Goal: Communication & Community: Answer question/provide support

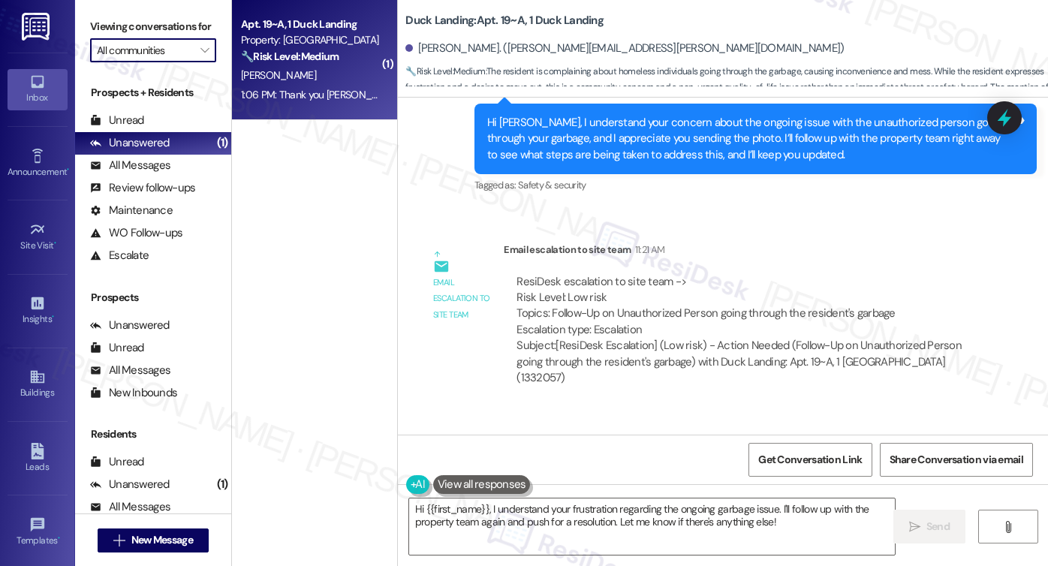
scroll to position [12788, 0]
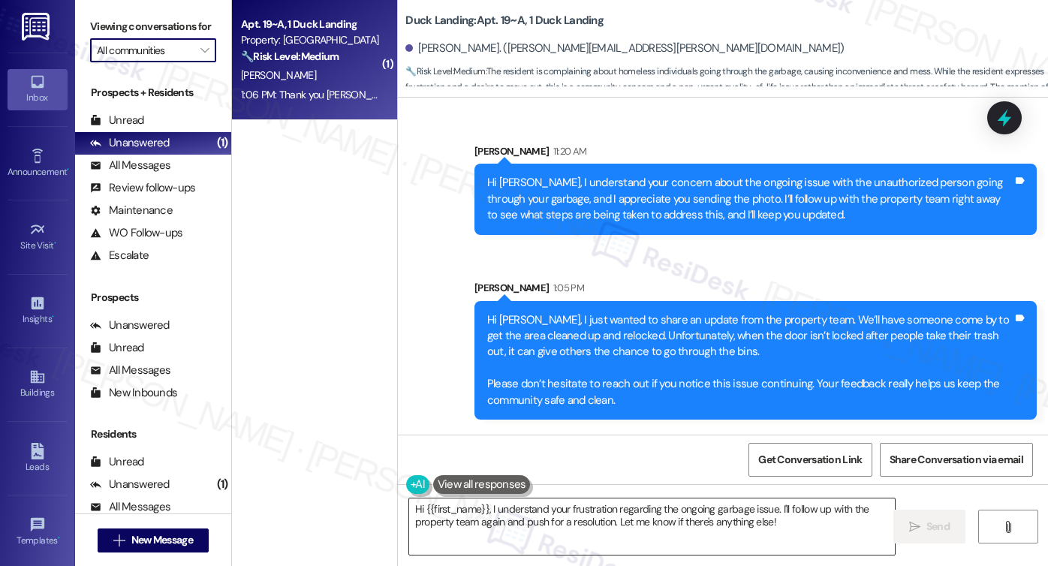
click at [642, 510] on textarea "Hi {{first_name}}, I understand your frustration regarding the ongoing garbage …" at bounding box center [652, 526] width 486 height 56
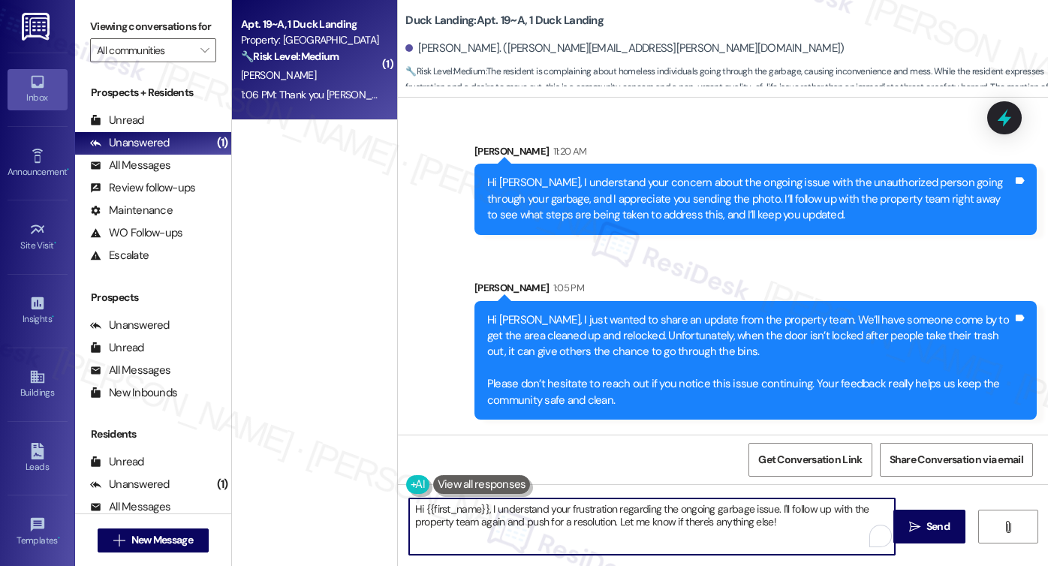
click at [642, 510] on textarea "Hi {{first_name}}, I understand your frustration regarding the ongoing garbage …" at bounding box center [652, 526] width 486 height 56
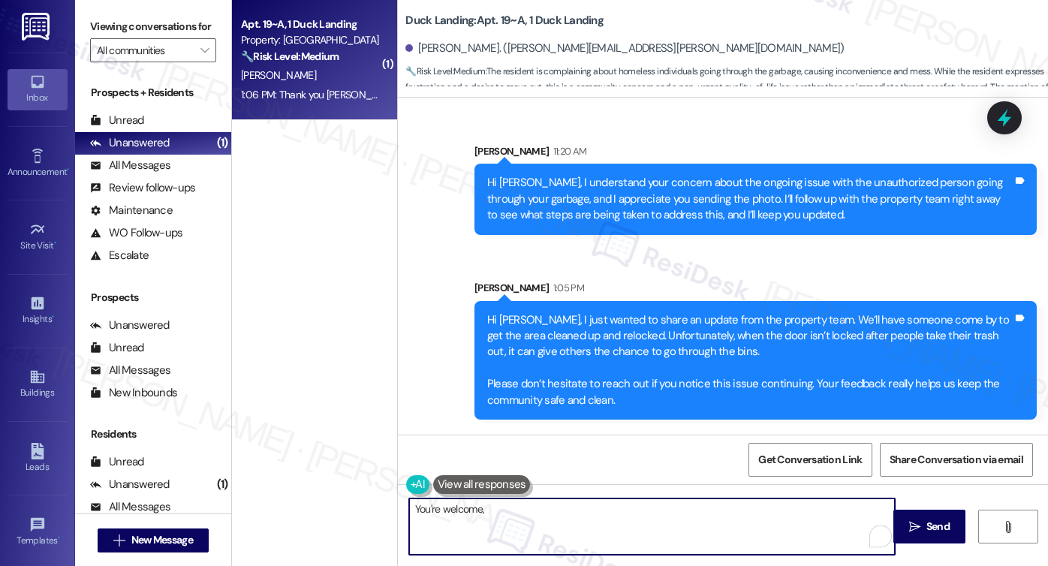
click at [420, 465] on div "[PERSON_NAME] 1:06 PM" at bounding box center [505, 475] width 170 height 21
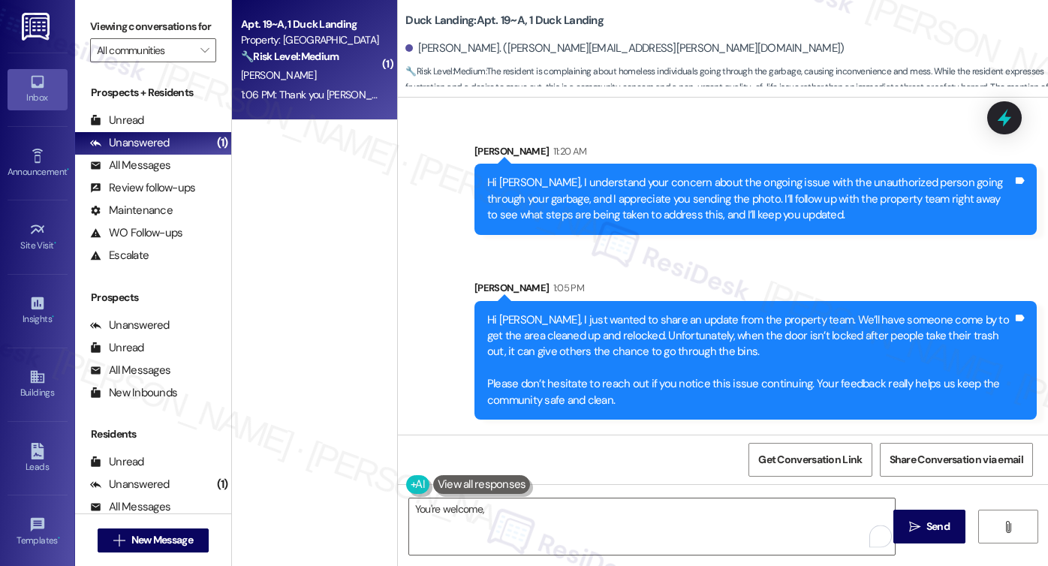
click at [420, 465] on div "[PERSON_NAME] 1:06 PM" at bounding box center [505, 475] width 170 height 21
copy div "[PERSON_NAME]"
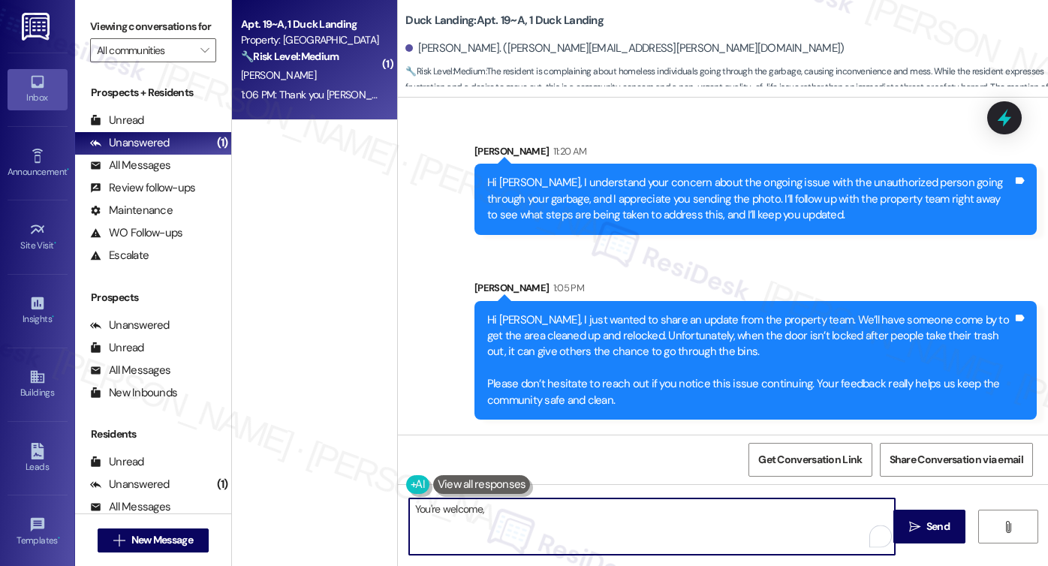
click at [495, 513] on textarea "You're welcome," at bounding box center [652, 526] width 486 height 56
paste textarea "[PERSON_NAME]"
type textarea "You're welcome, [PERSON_NAME] and have a lovely evening!"
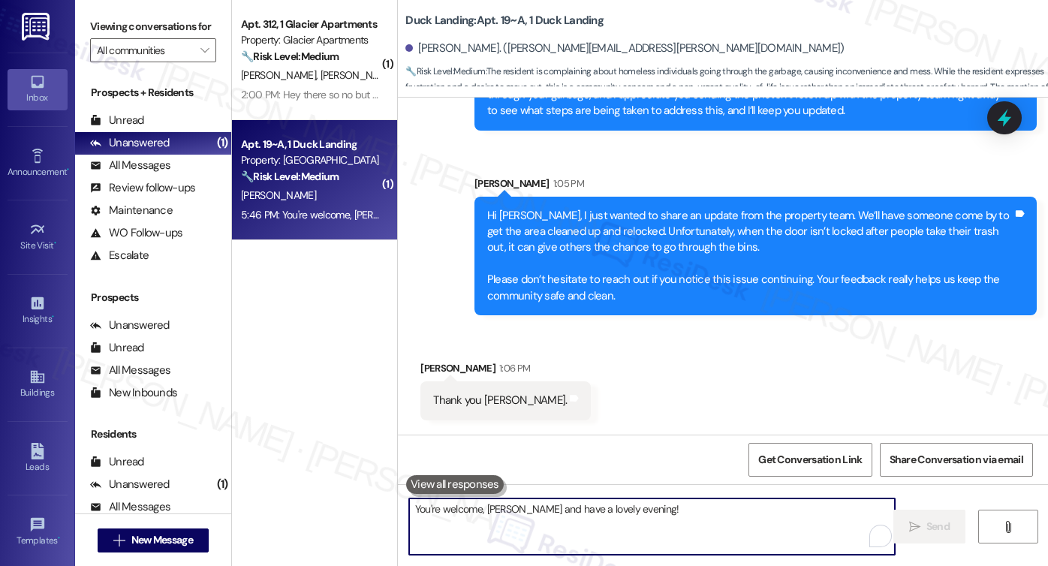
scroll to position [12893, 0]
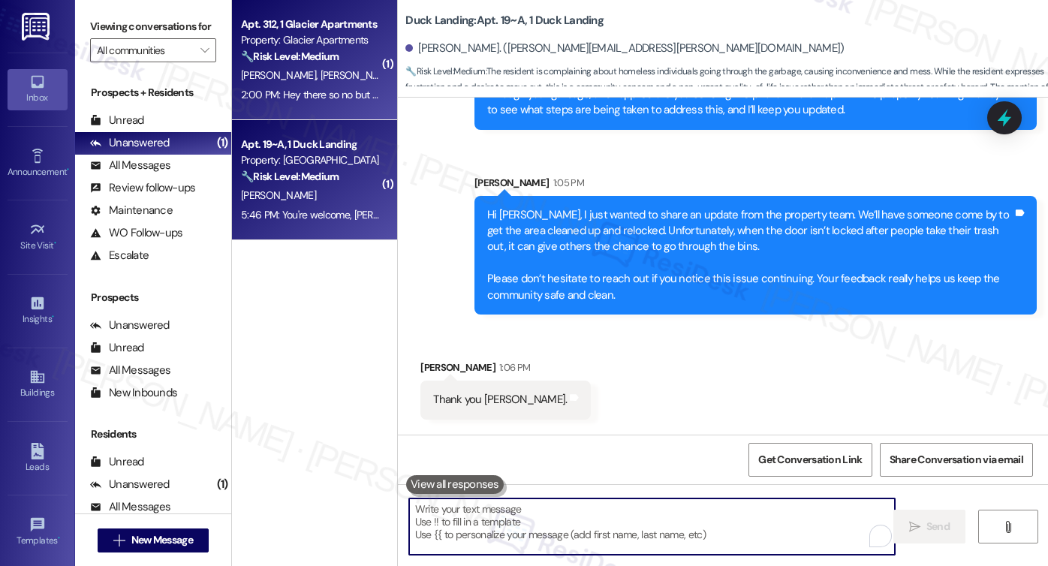
click at [326, 92] on div "2:00 PM: Hey there so no but they measured them and took a look at the water he…" at bounding box center [557, 95] width 633 height 14
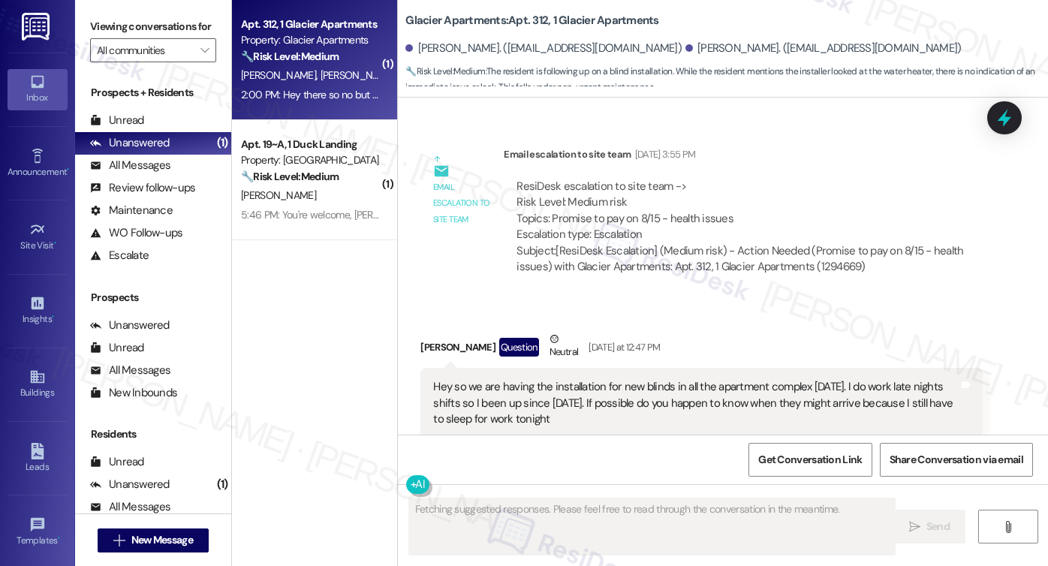
scroll to position [7355, 0]
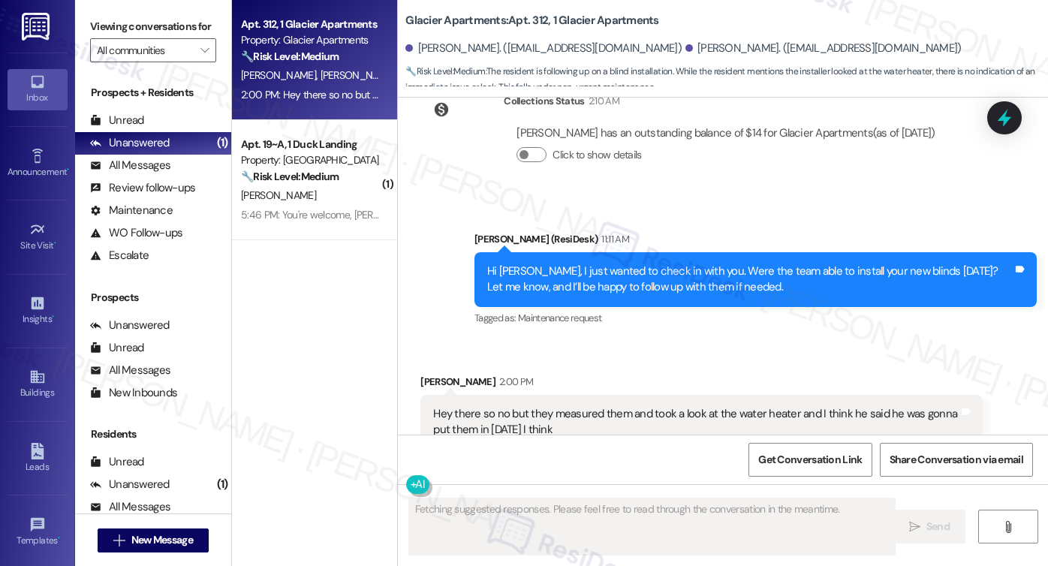
click at [633, 406] on div "Hey there so no but they measured them and took a look at the water heater and …" at bounding box center [695, 422] width 525 height 32
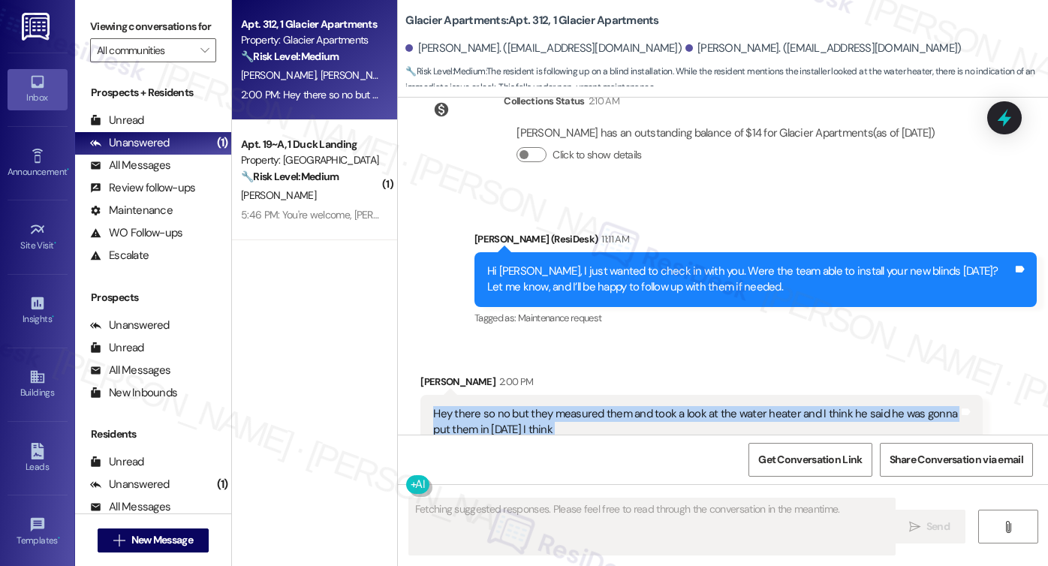
click at [633, 406] on div "Hey there so no but they measured them and took a look at the water heater and …" at bounding box center [695, 422] width 525 height 32
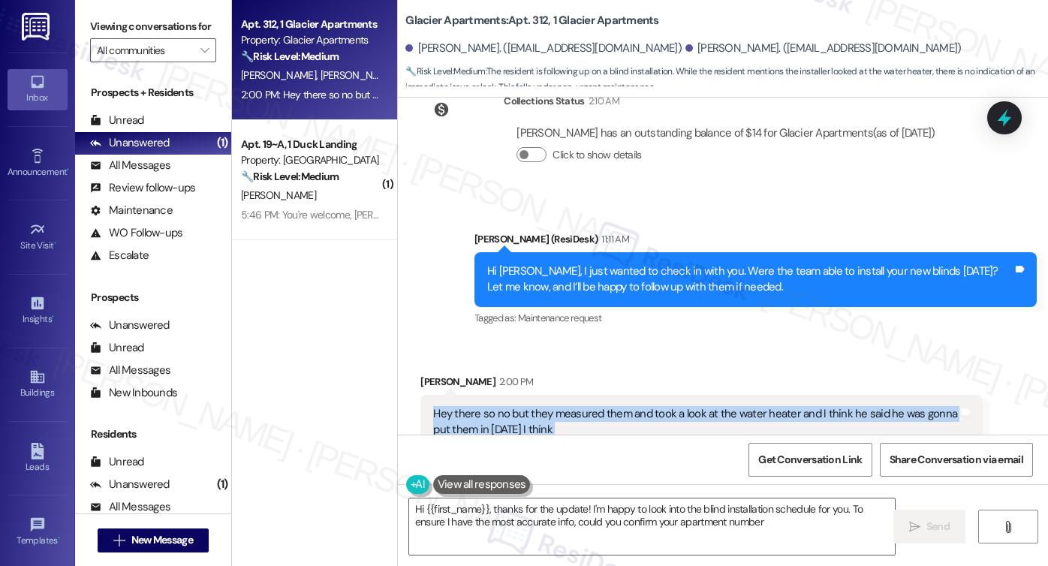
type textarea "Hi {{first_name}}, thanks for the update! I'm happy to look into the blind inst…"
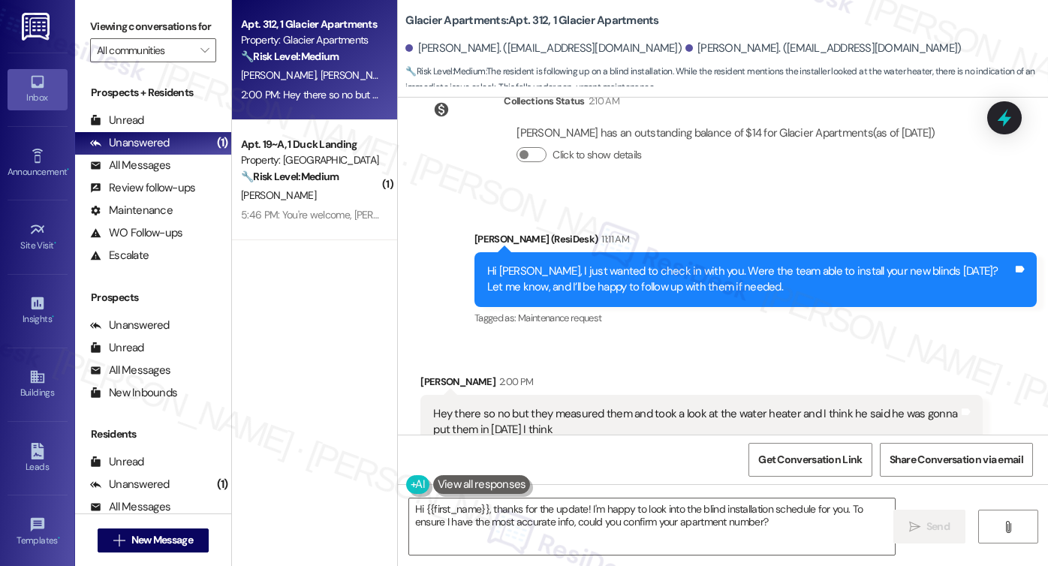
click at [585, 263] on div "Hi [PERSON_NAME], I just wanted to check in with you. Were the team able to ins…" at bounding box center [749, 279] width 525 height 32
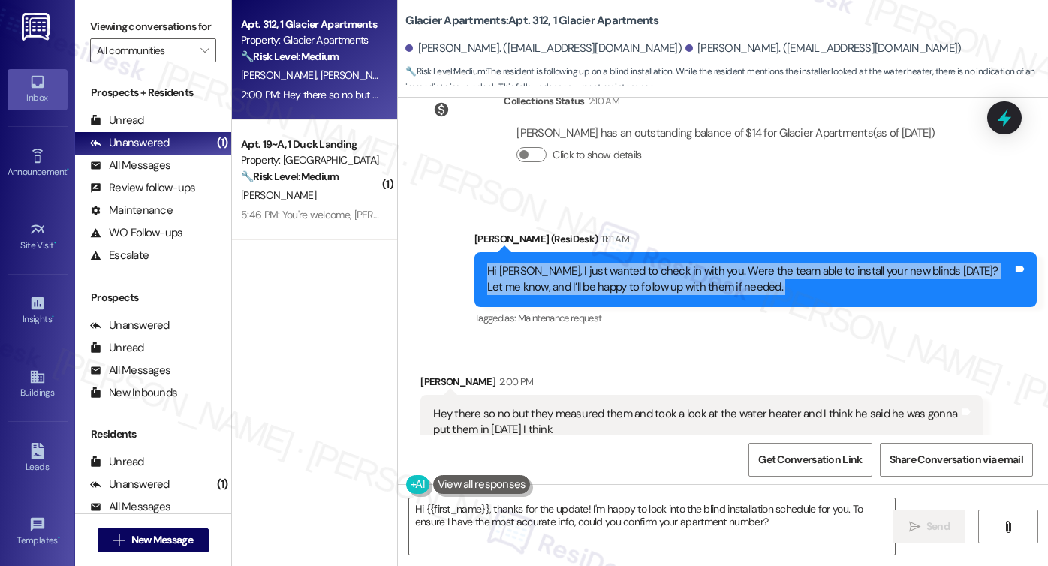
click at [585, 263] on div "Hi [PERSON_NAME], I just wanted to check in with you. Were the team able to ins…" at bounding box center [749, 279] width 525 height 32
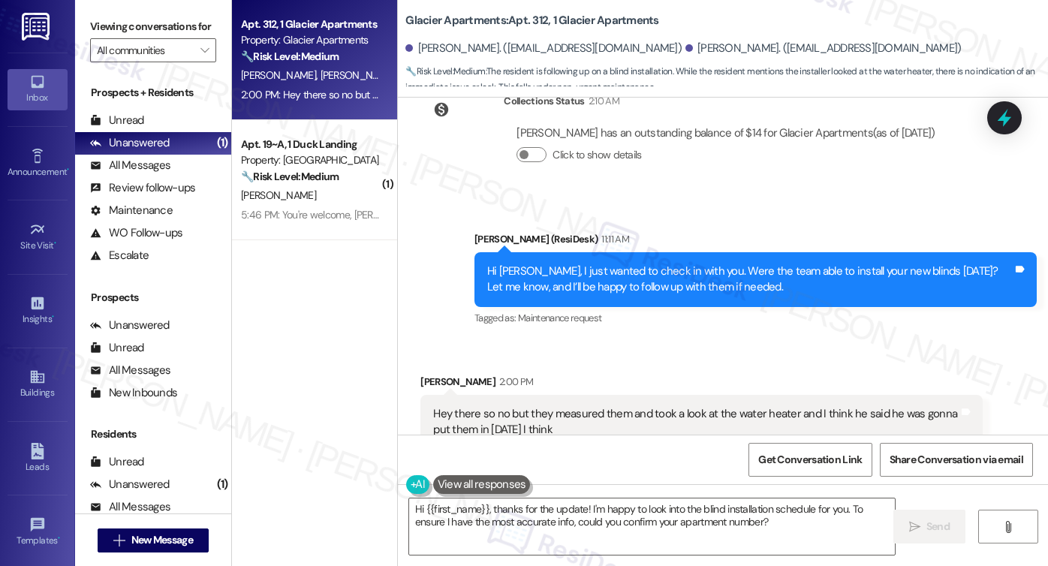
click at [644, 374] on div "[PERSON_NAME] 2:00 PM" at bounding box center [701, 384] width 562 height 21
click at [669, 307] on div "Tagged as: Maintenance request Click to highlight conversations about Maintenan…" at bounding box center [755, 318] width 562 height 22
